Goal: Task Accomplishment & Management: Complete application form

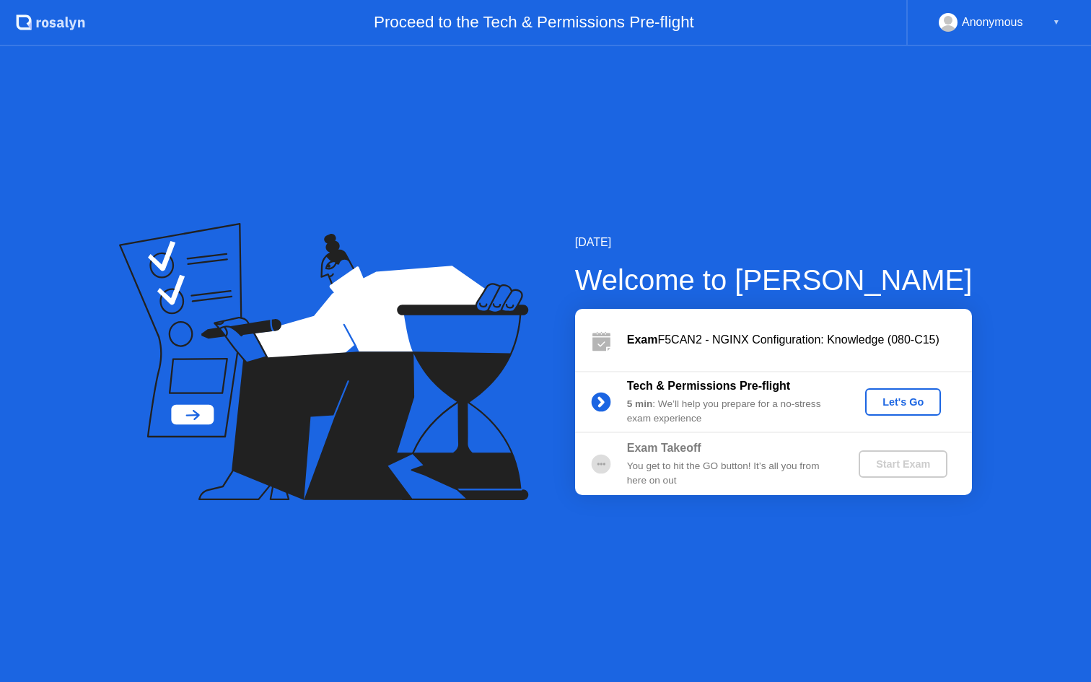
click at [893, 398] on div "Let's Go" at bounding box center [903, 402] width 64 height 12
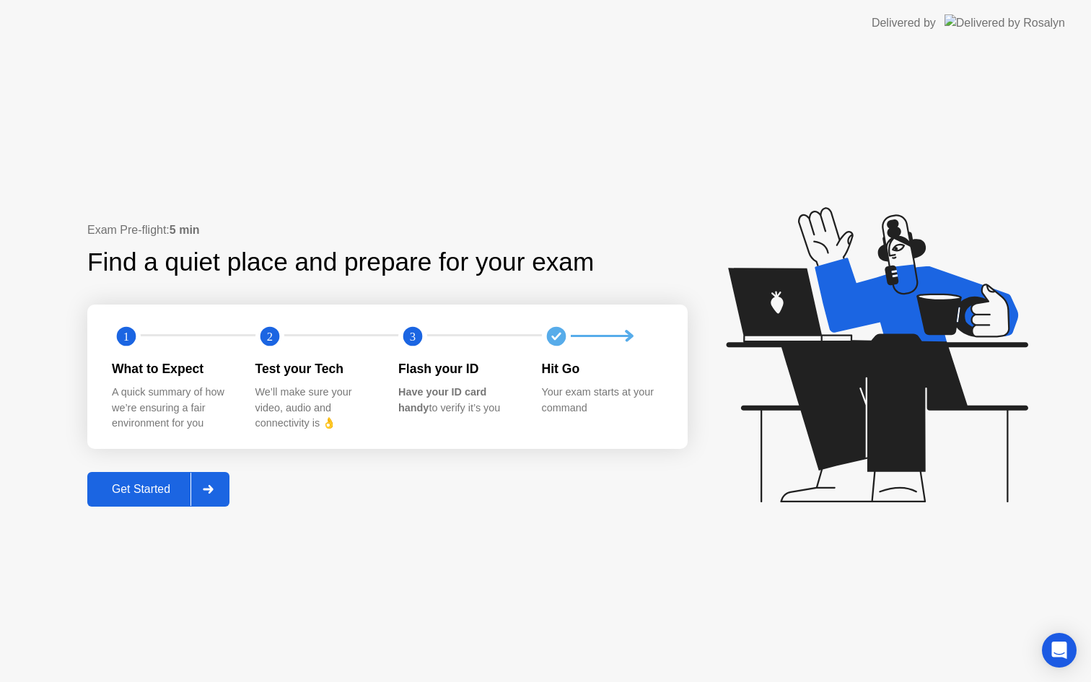
click at [176, 492] on div "Get Started" at bounding box center [141, 489] width 99 height 13
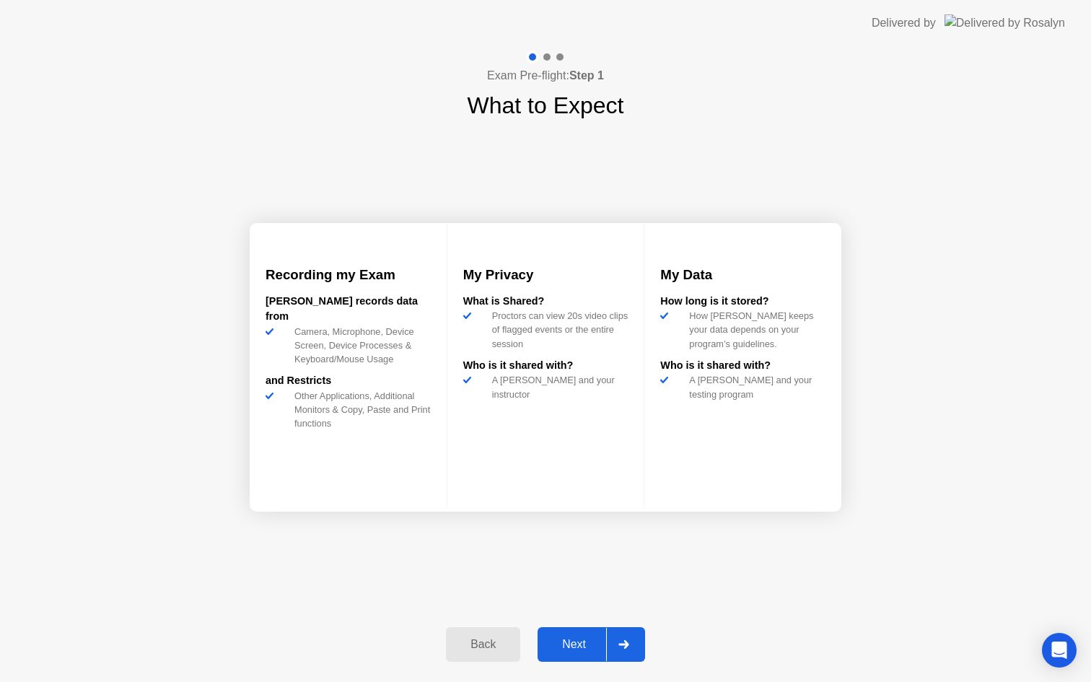
click at [566, 638] on div "Next" at bounding box center [574, 644] width 64 height 13
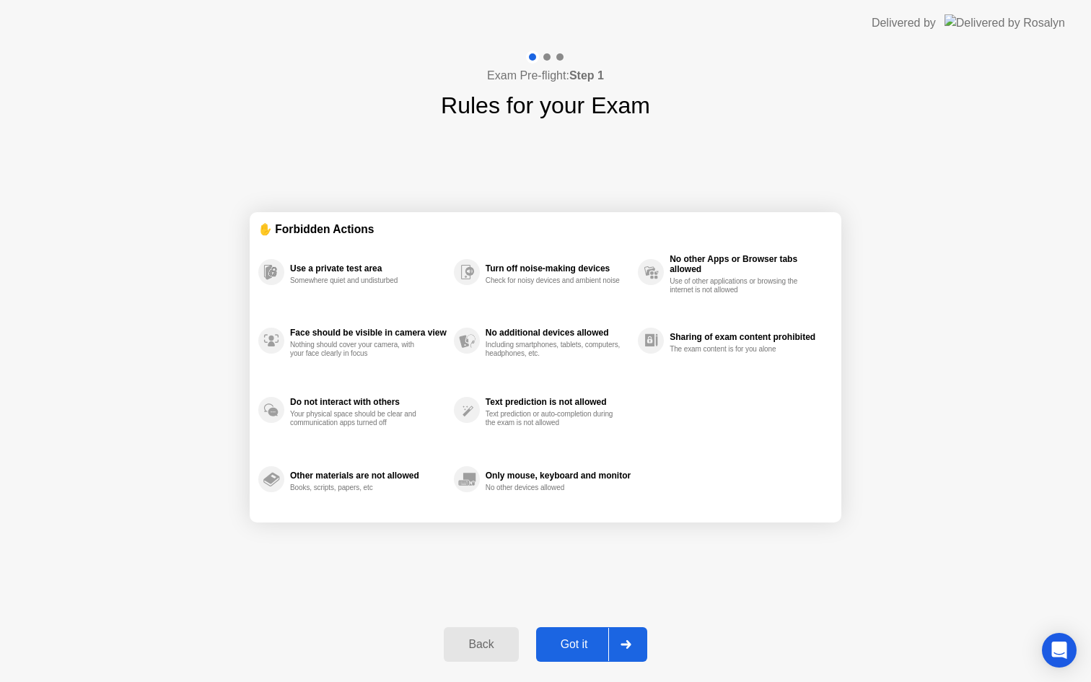
click at [566, 638] on div "Got it" at bounding box center [575, 644] width 68 height 13
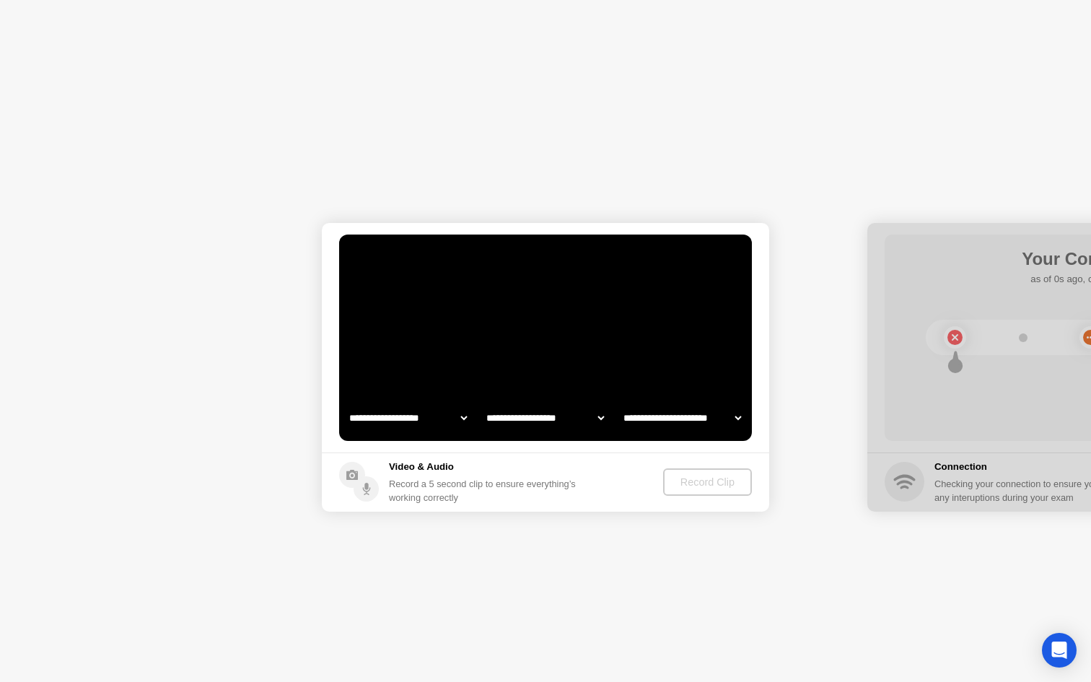
select select "**********"
select select "*******"
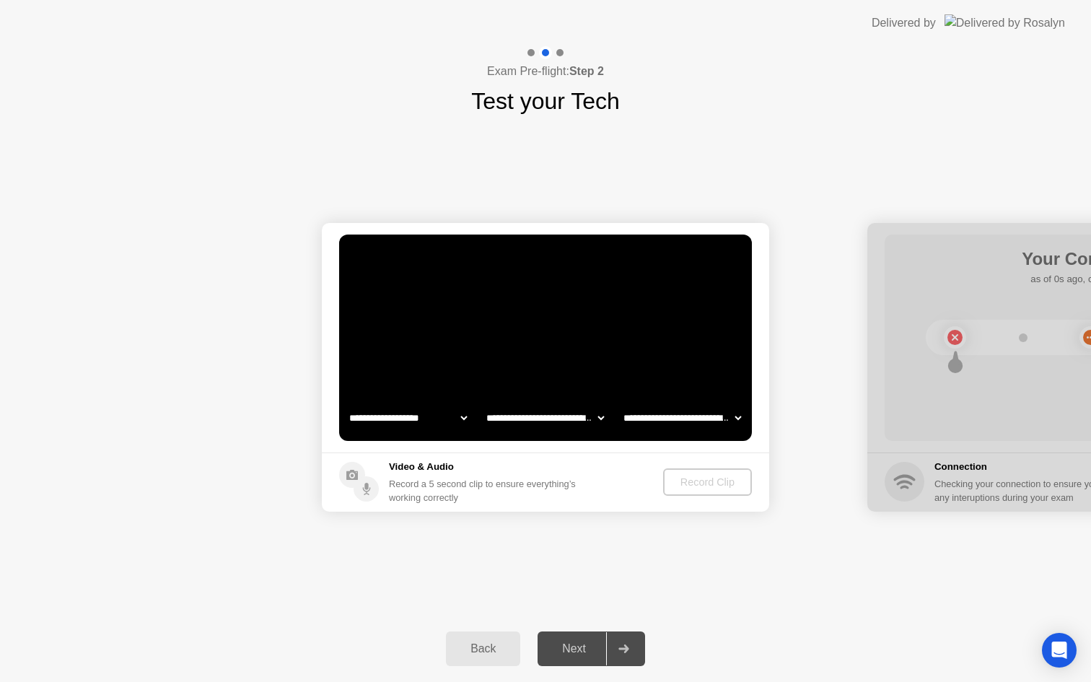
click at [462, 420] on select "**********" at bounding box center [407, 417] width 123 height 29
select select "**********"
click at [682, 480] on div "Record Clip" at bounding box center [708, 482] width 77 height 12
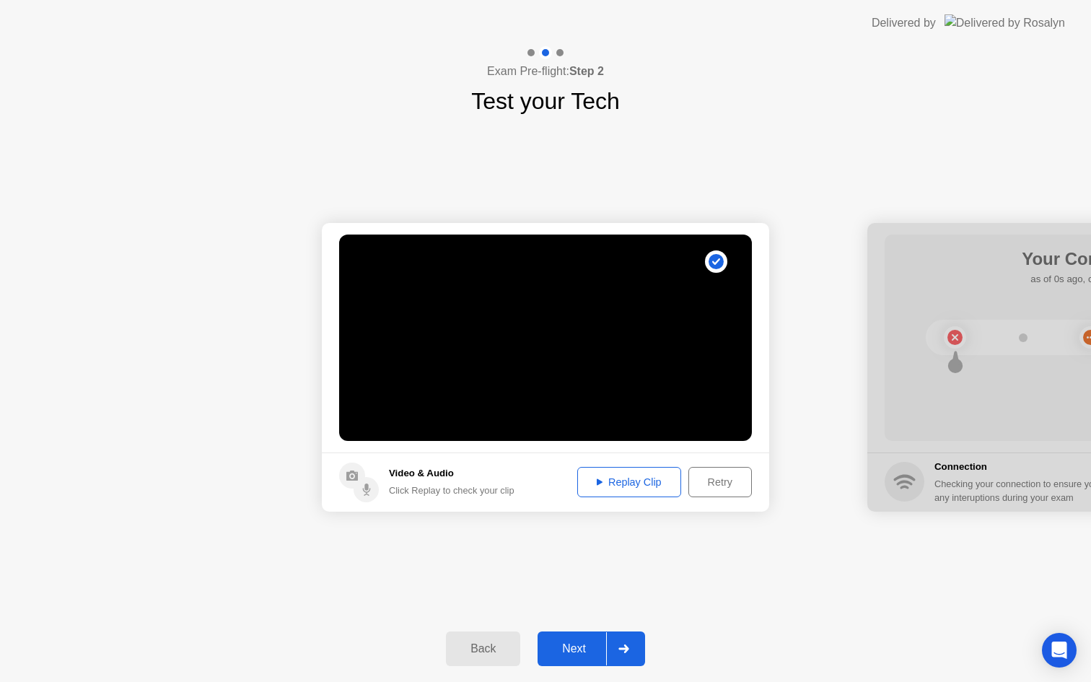
click at [577, 646] on div "Next" at bounding box center [574, 648] width 64 height 13
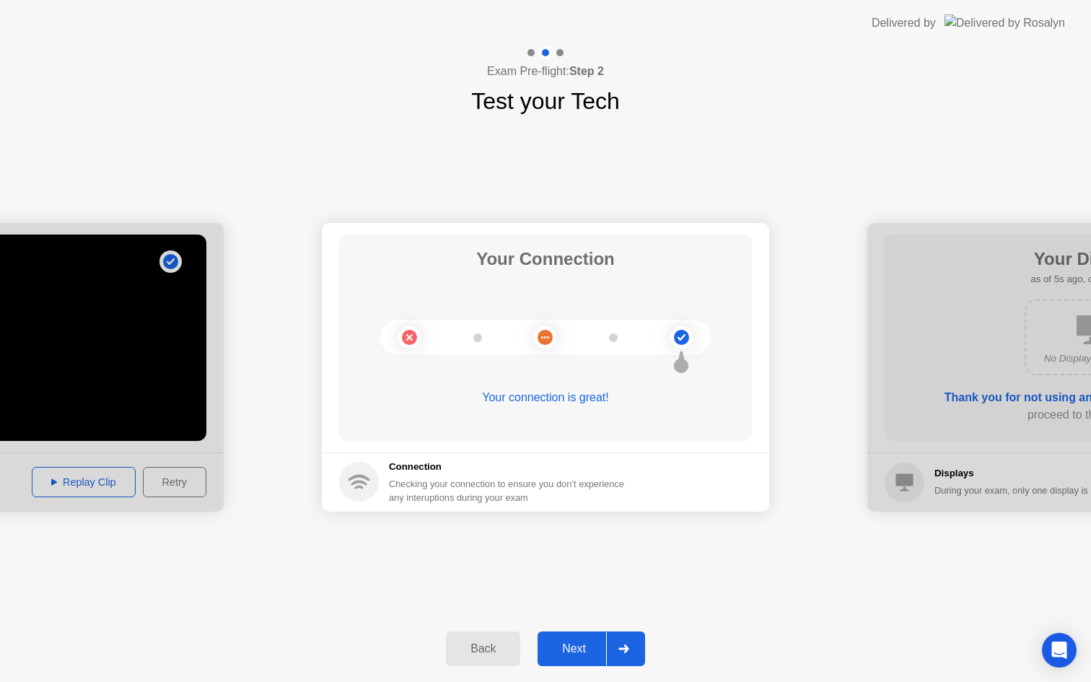
click at [586, 650] on div "Next" at bounding box center [574, 648] width 64 height 13
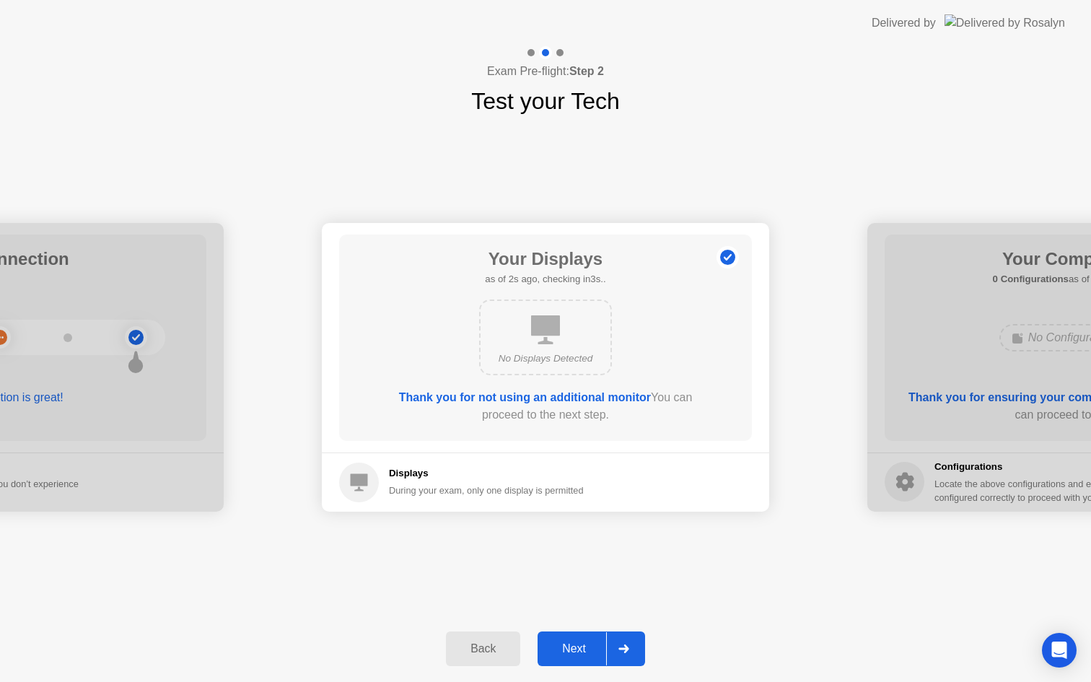
click at [588, 647] on div "Next" at bounding box center [574, 648] width 64 height 13
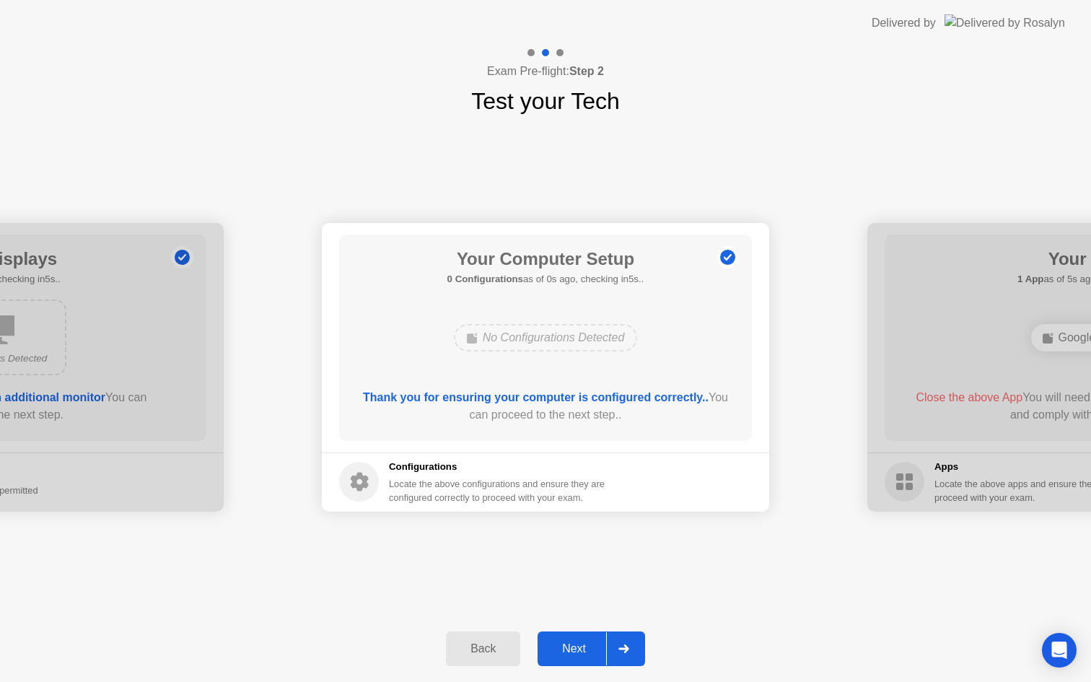
click at [590, 655] on div "Next" at bounding box center [574, 648] width 64 height 13
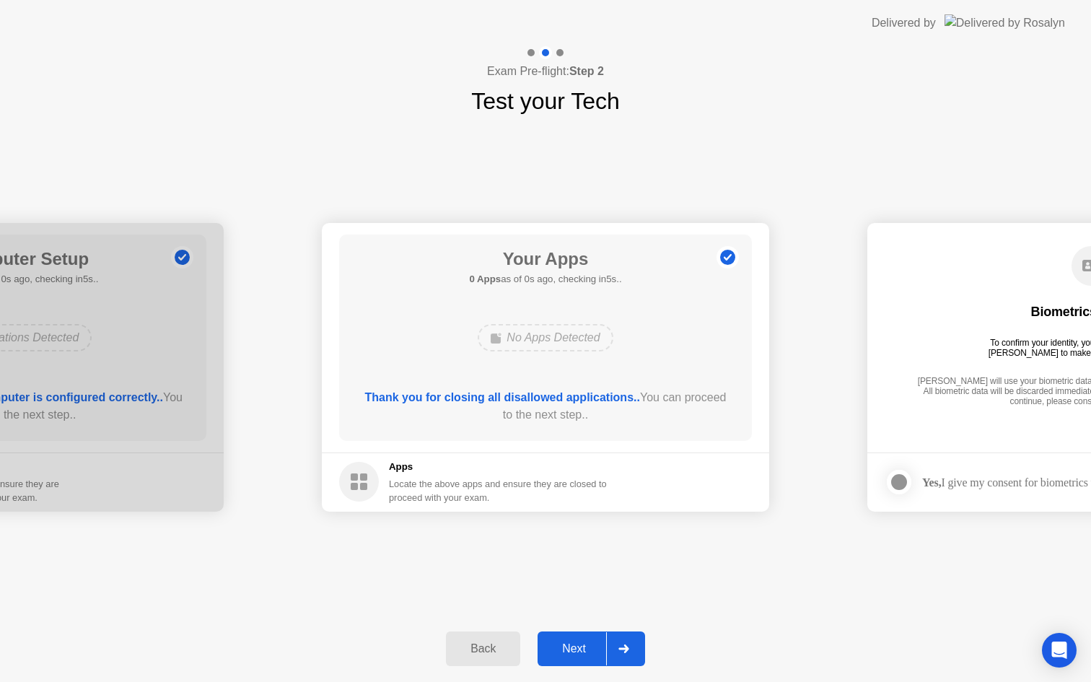
click at [584, 646] on div "Next" at bounding box center [574, 648] width 64 height 13
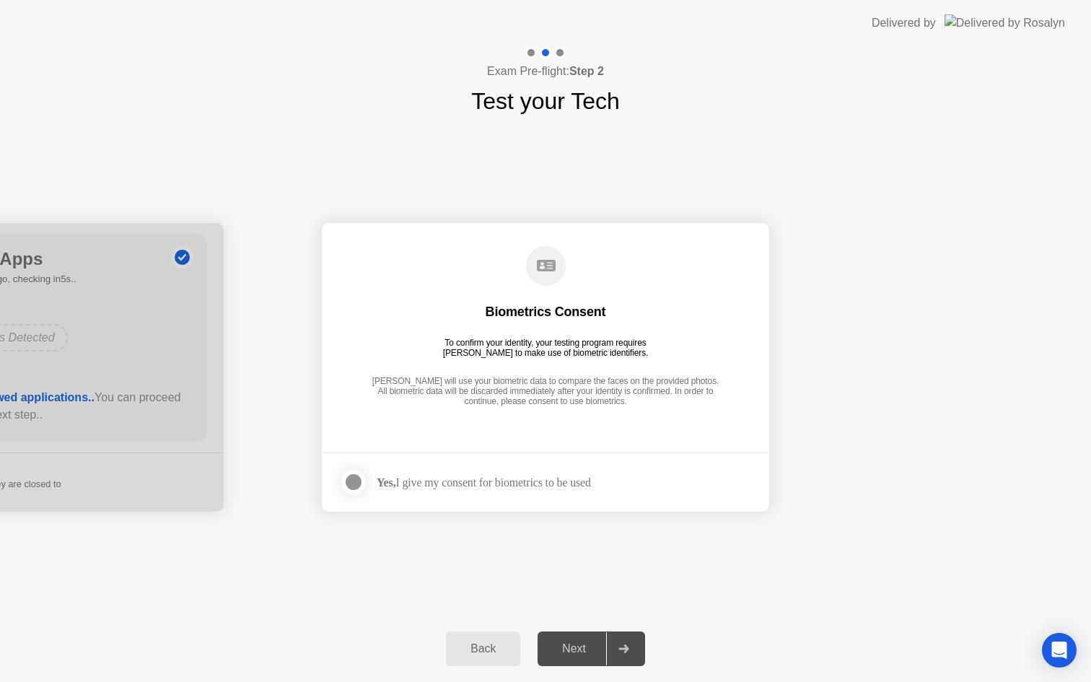
click at [359, 484] on div at bounding box center [353, 481] width 17 height 17
click at [579, 649] on div "Next" at bounding box center [574, 648] width 64 height 13
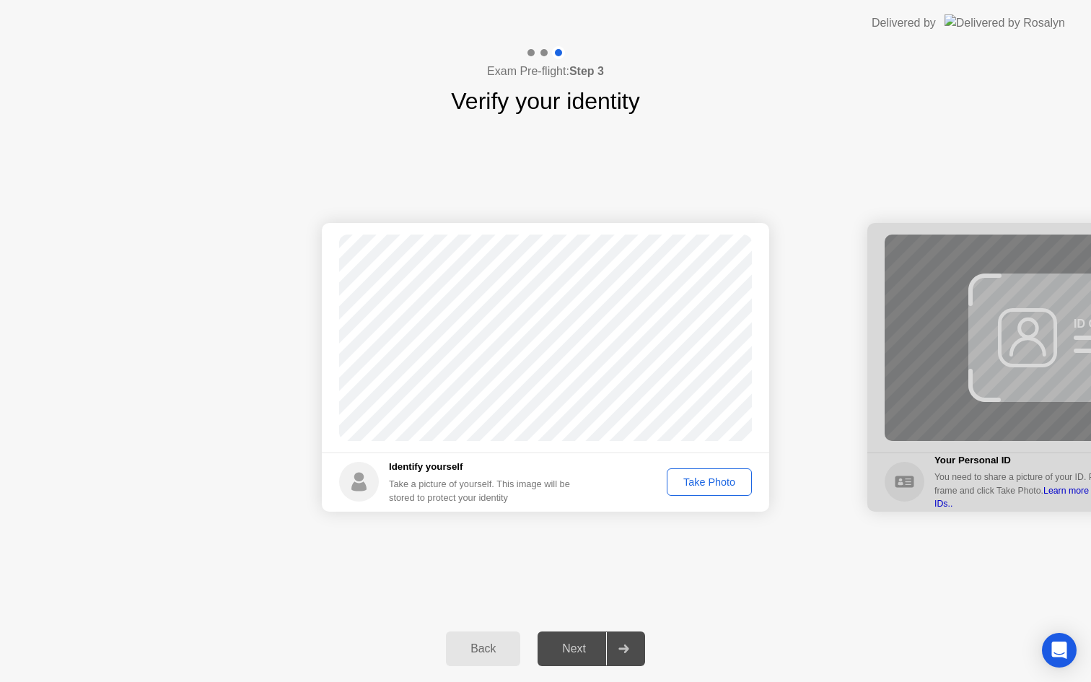
click at [696, 486] on div "Take Photo" at bounding box center [709, 482] width 75 height 12
click at [583, 642] on div "Next" at bounding box center [574, 648] width 64 height 13
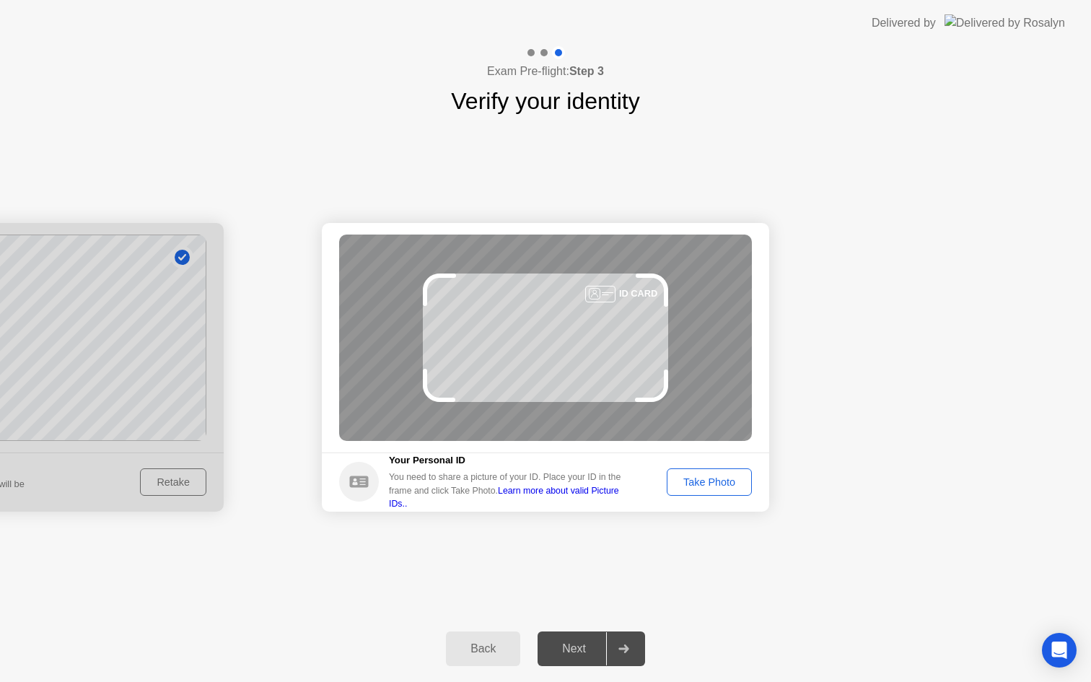
click at [690, 487] on div "Take Photo" at bounding box center [709, 482] width 75 height 12
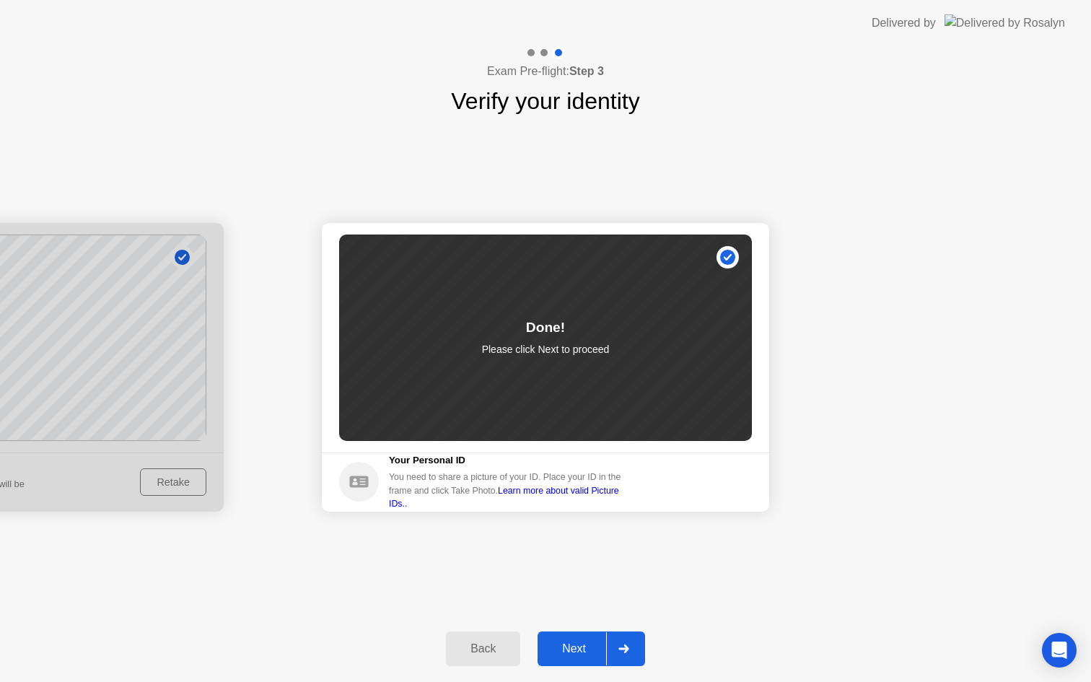
click at [568, 642] on div "Next" at bounding box center [574, 648] width 64 height 13
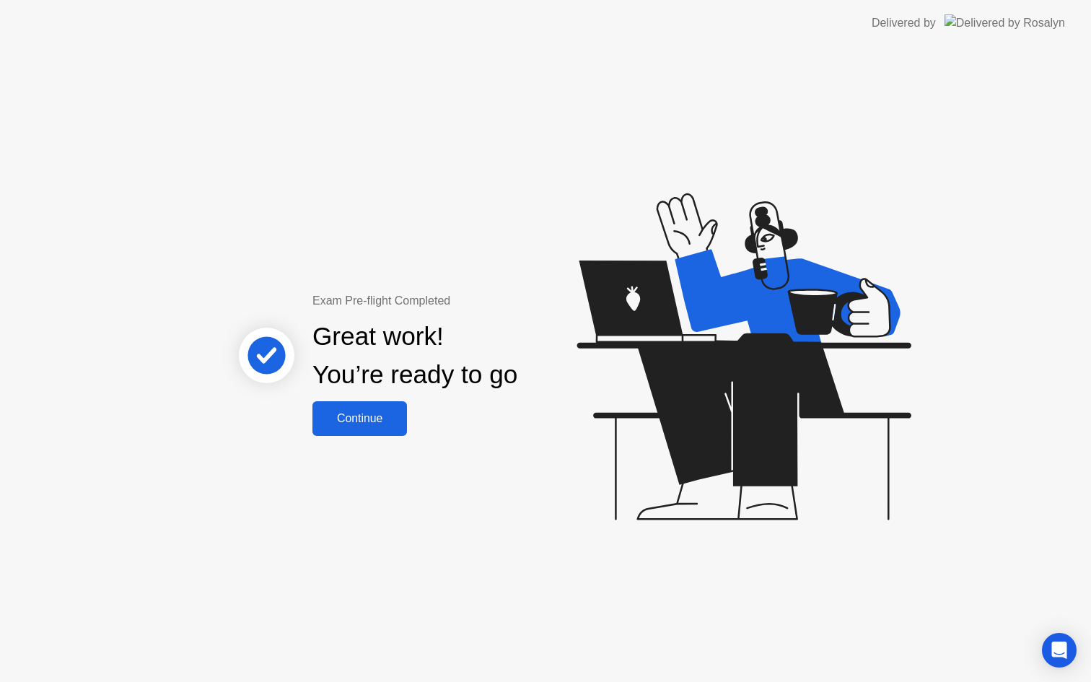
click at [385, 424] on div "Continue" at bounding box center [360, 418] width 86 height 13
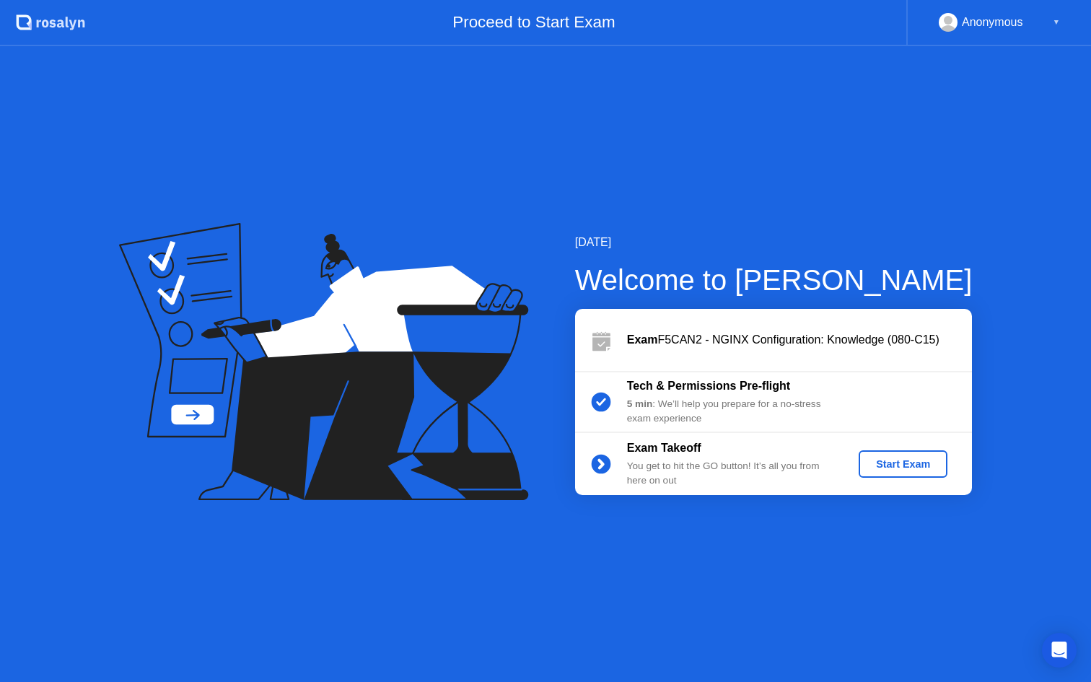
click at [888, 467] on div "Start Exam" at bounding box center [903, 464] width 77 height 12
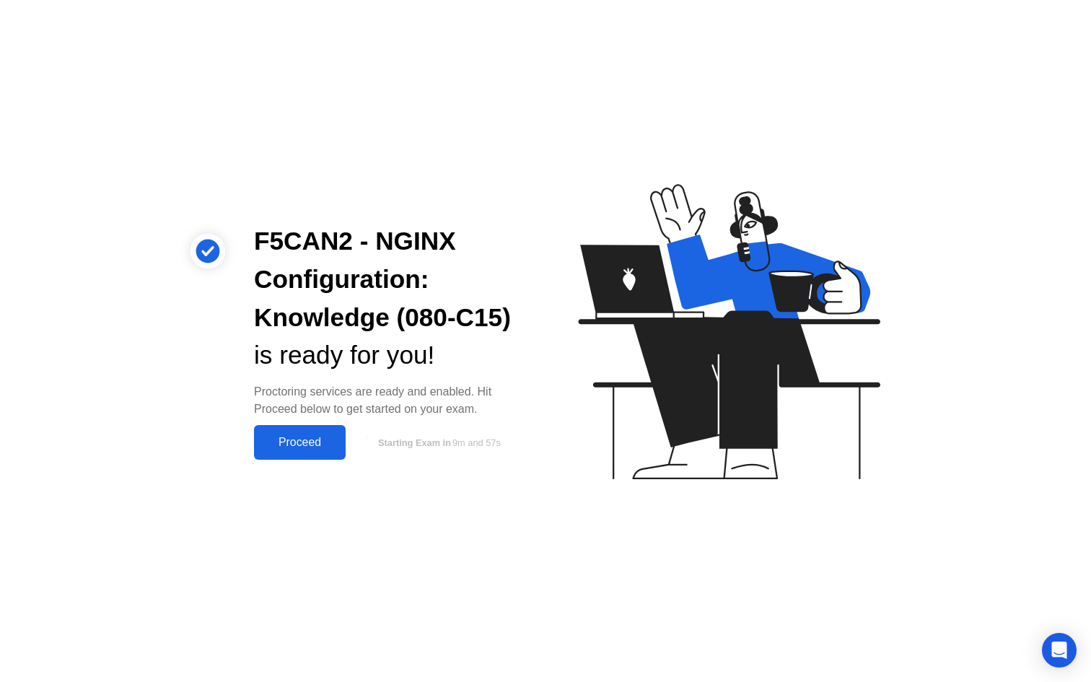
click at [323, 445] on div "Proceed" at bounding box center [299, 442] width 83 height 13
